Goal: Transaction & Acquisition: Purchase product/service

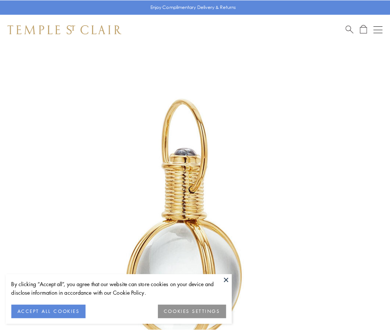
scroll to position [194, 0]
